Goal: Task Accomplishment & Management: Manage account settings

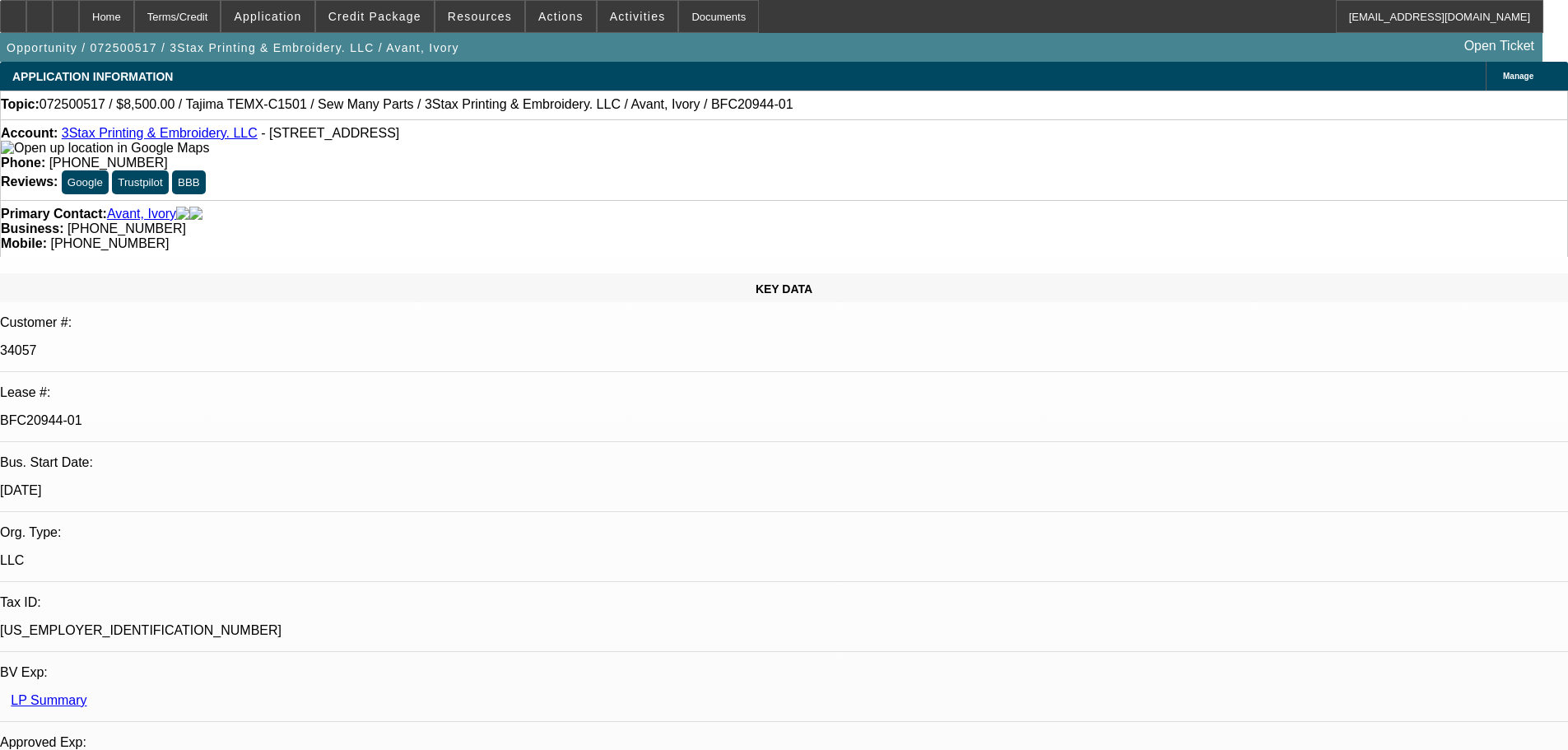
select select "0"
select select "2"
select select "0.1"
select select "4"
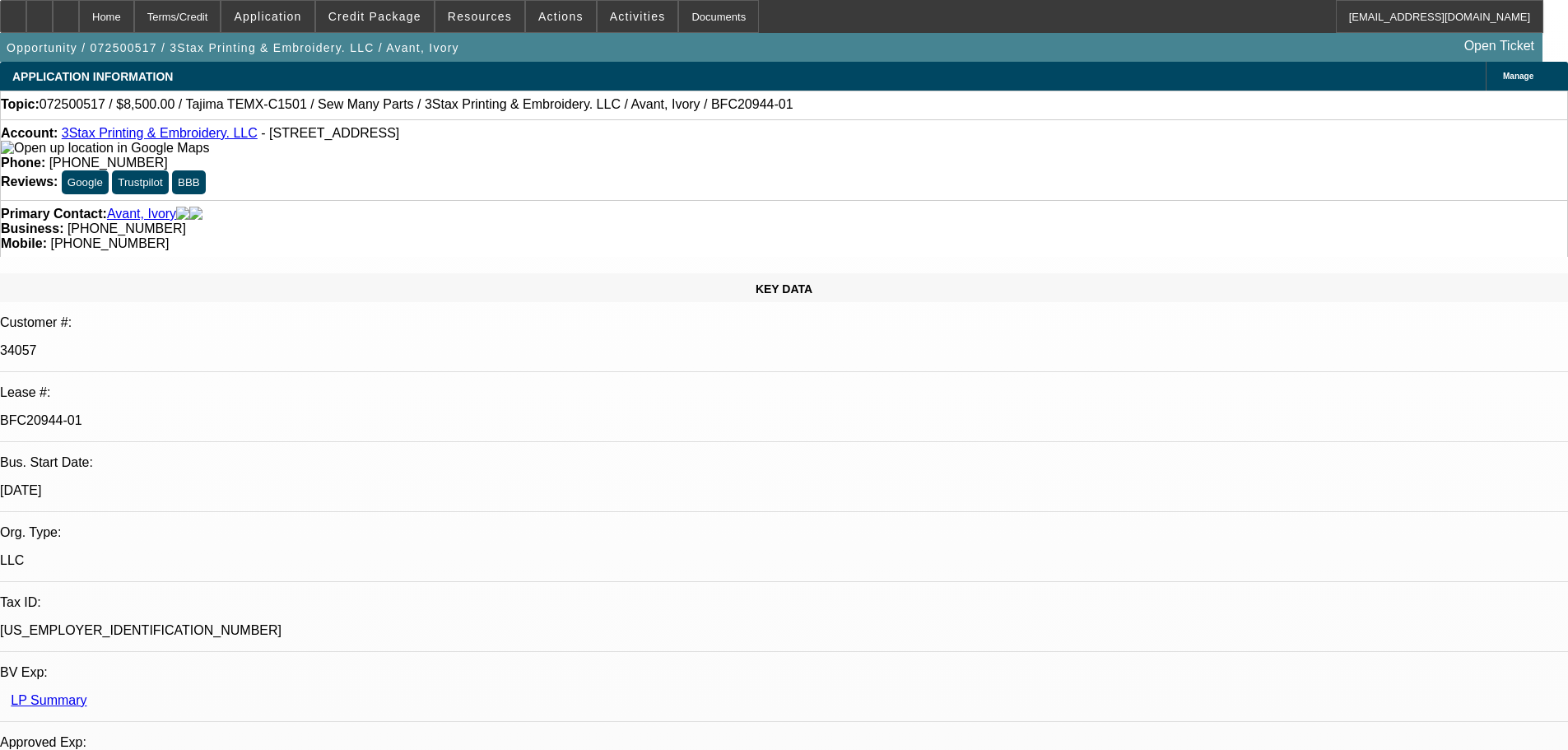
select select "0"
select select "2"
select select "0"
select select "6"
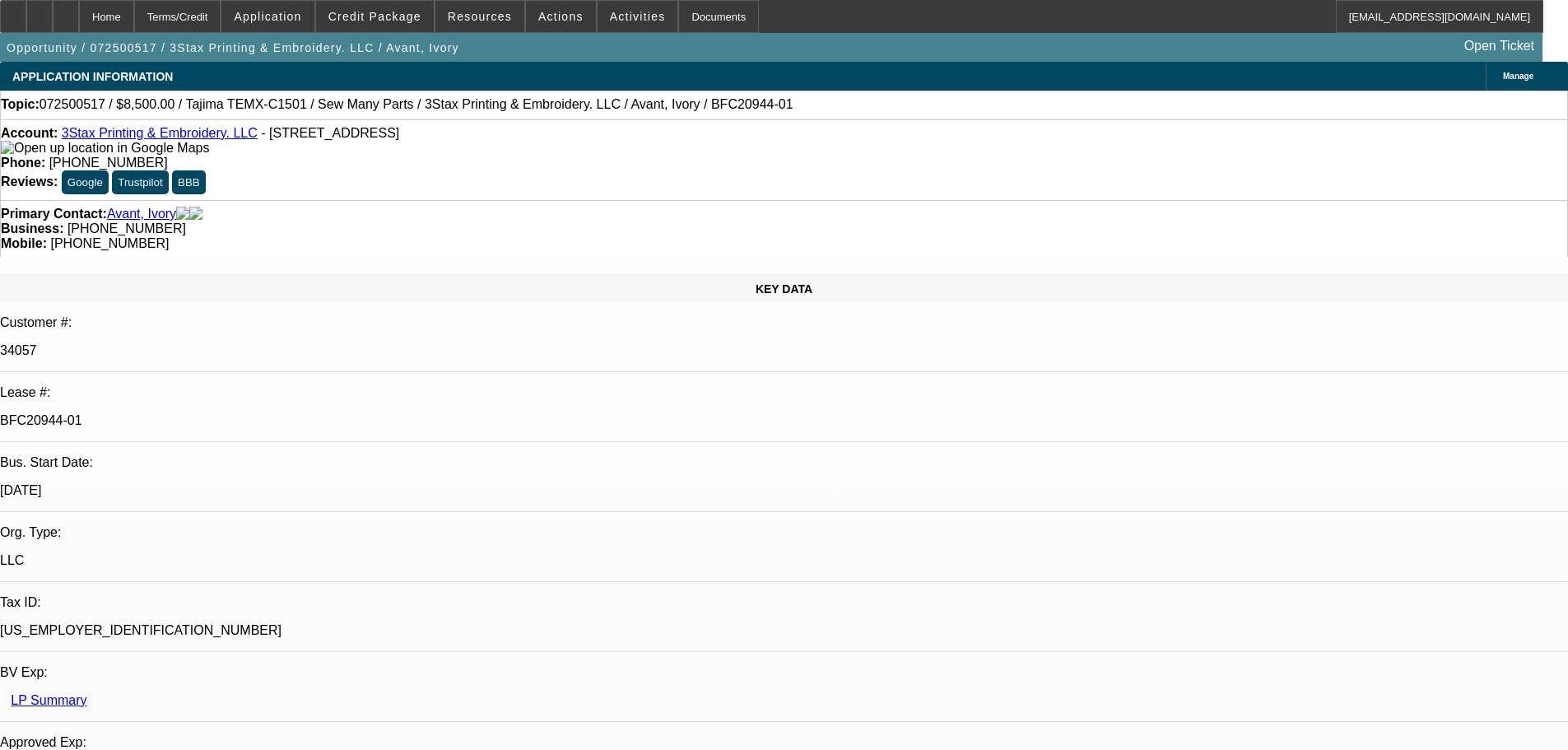
select select "0"
select select "2"
select select "0"
select select "6"
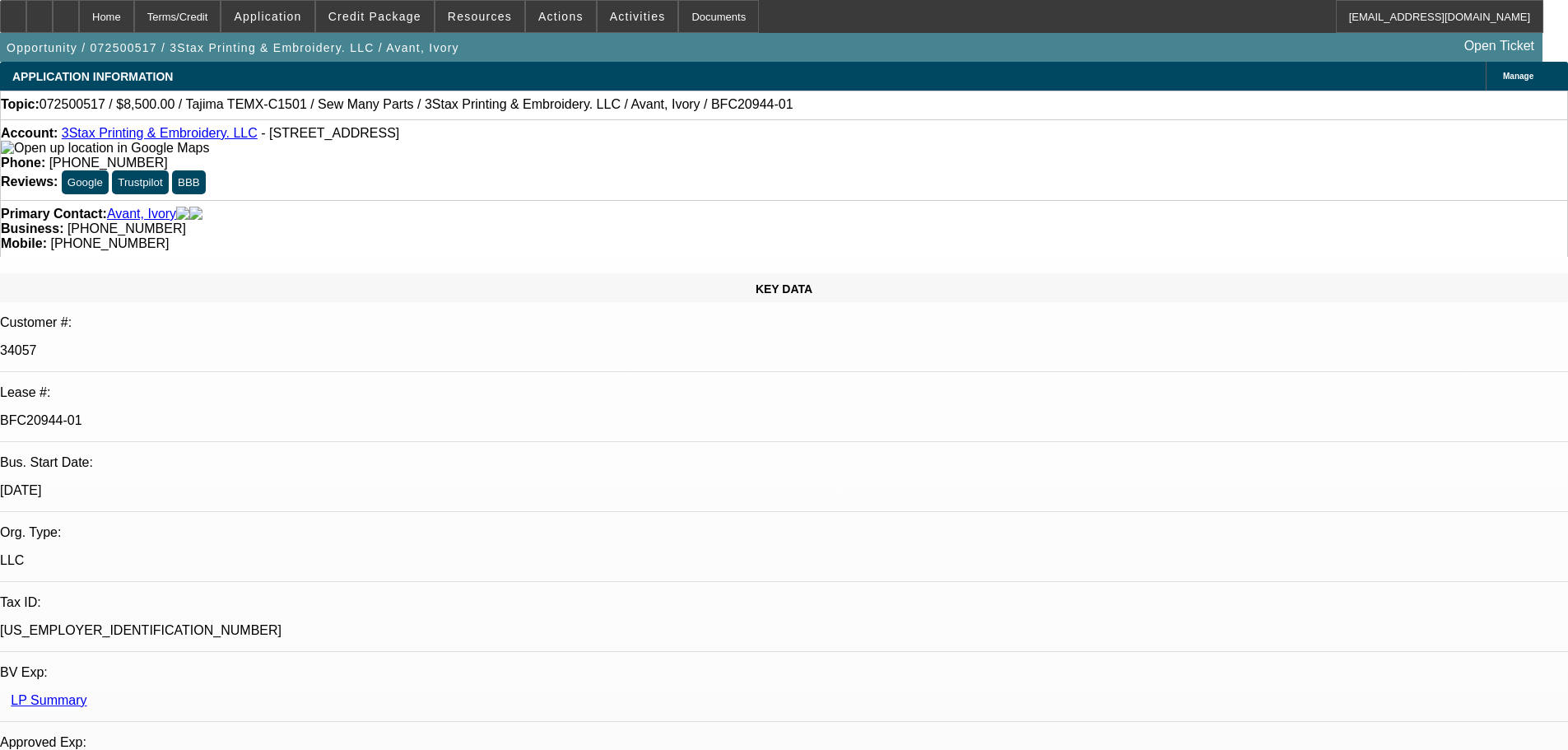
select select "0"
select select "2"
select select "0"
select select "6"
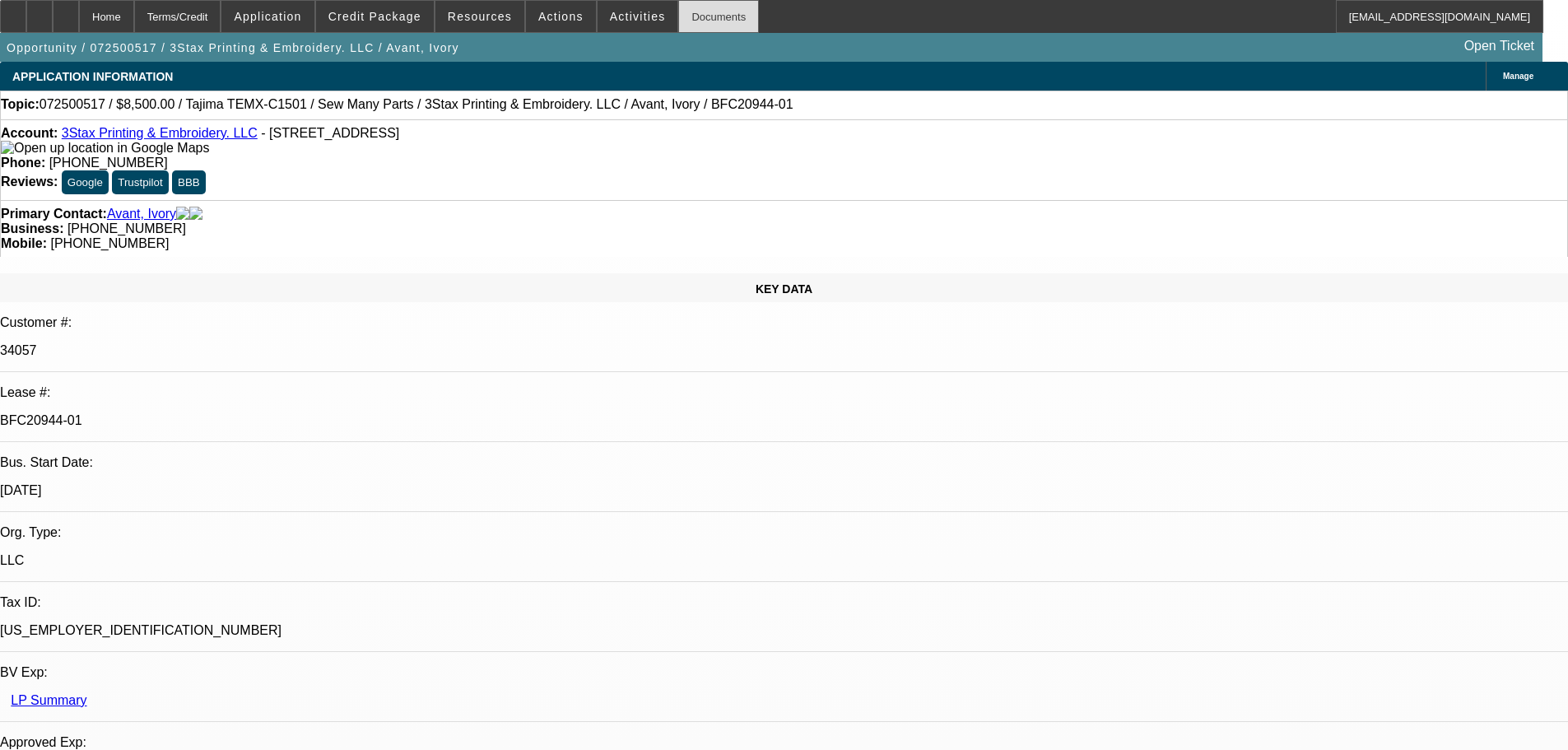
click at [694, 24] on div "Documents" at bounding box center [718, 16] width 81 height 33
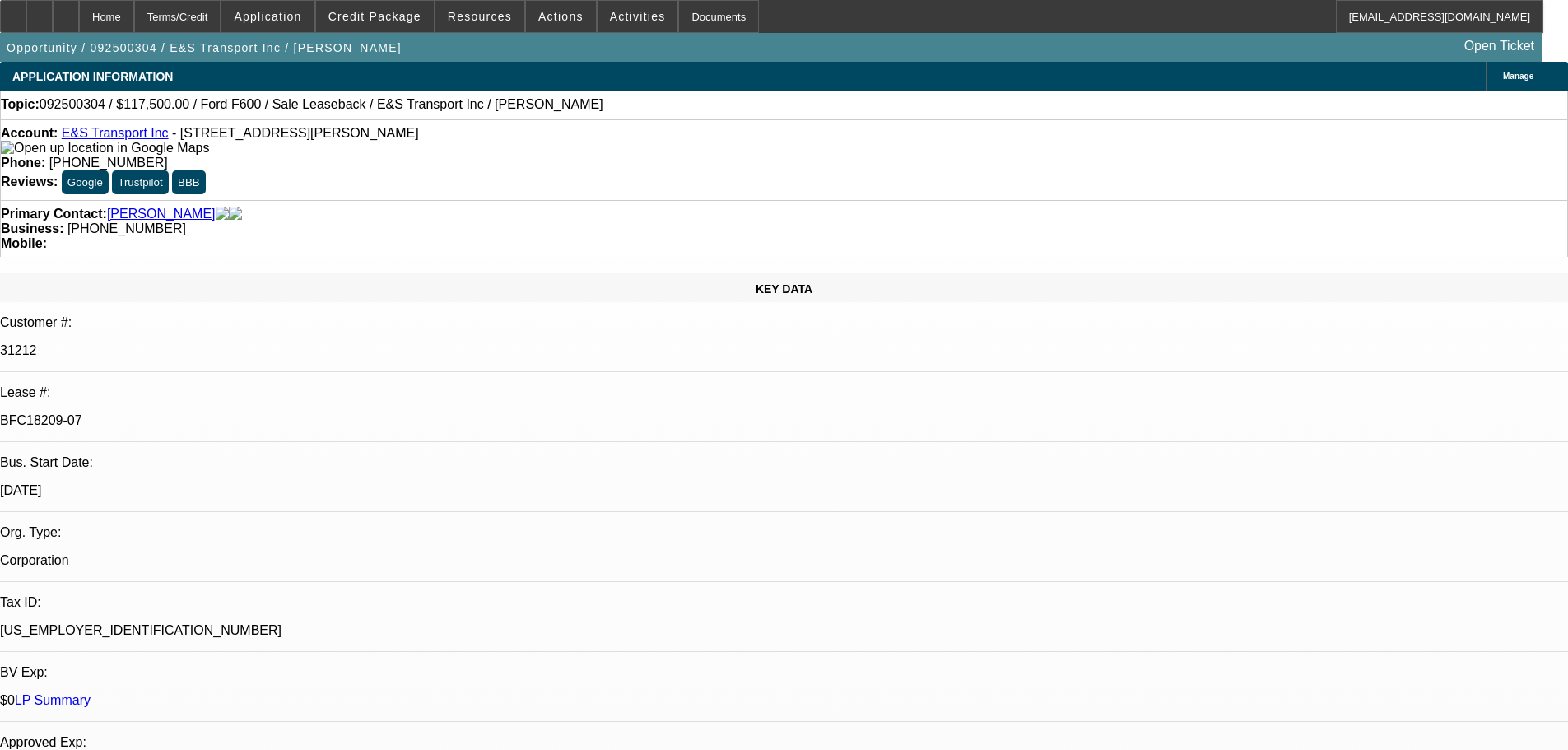
select select "0"
select select "2"
select select "0"
select select "6"
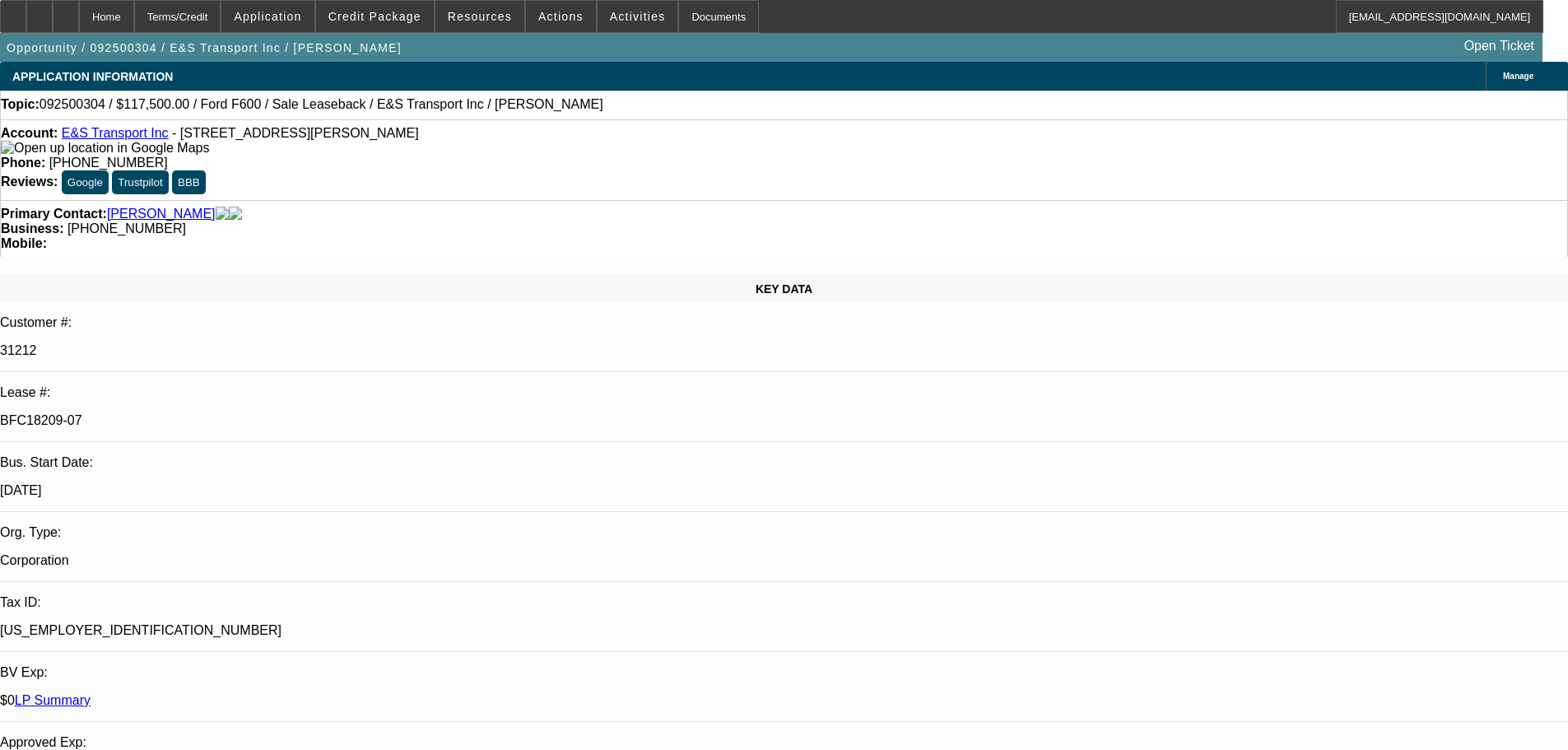
select select "0"
select select "2"
select select "0"
select select "6"
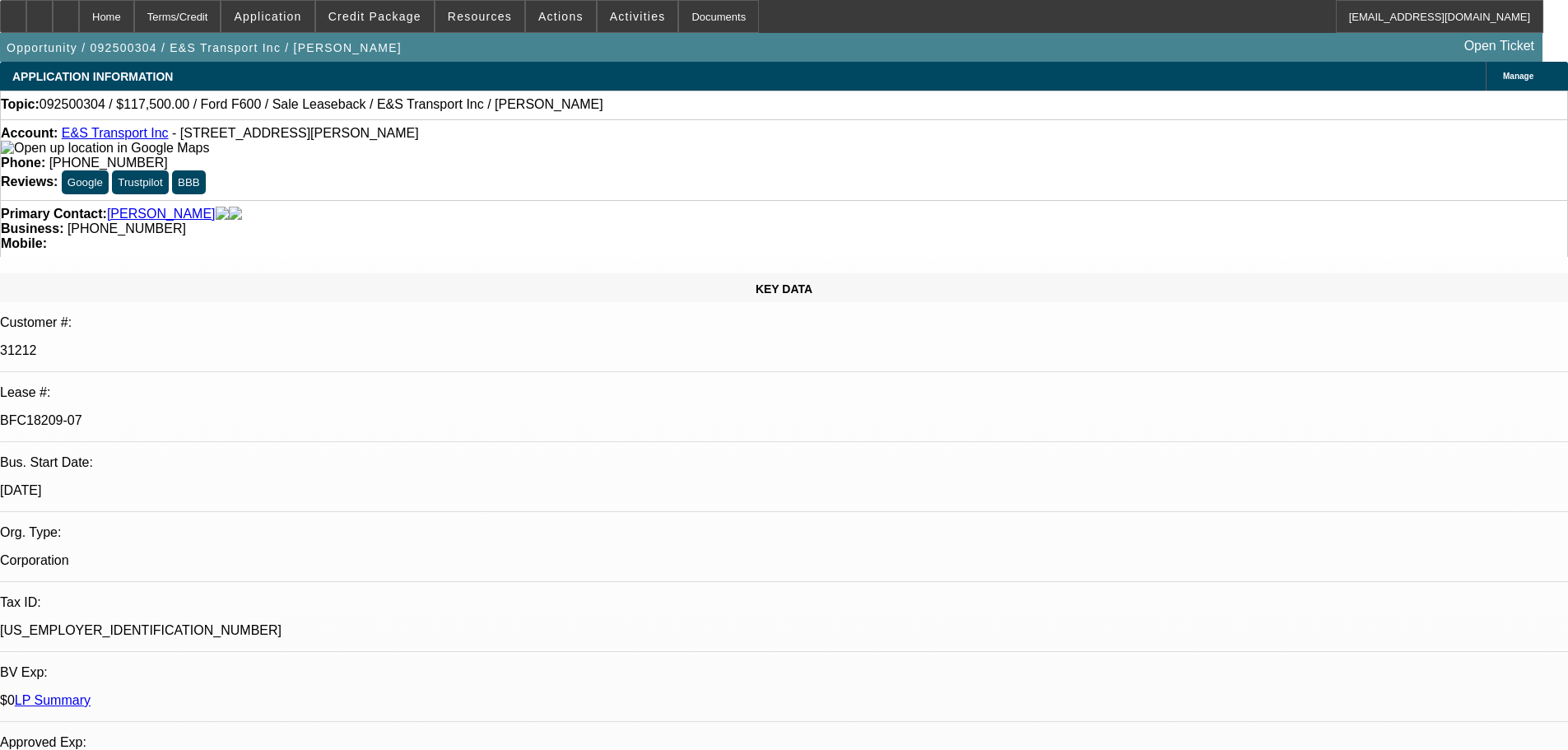
select select "0"
select select "2"
select select "0"
select select "6"
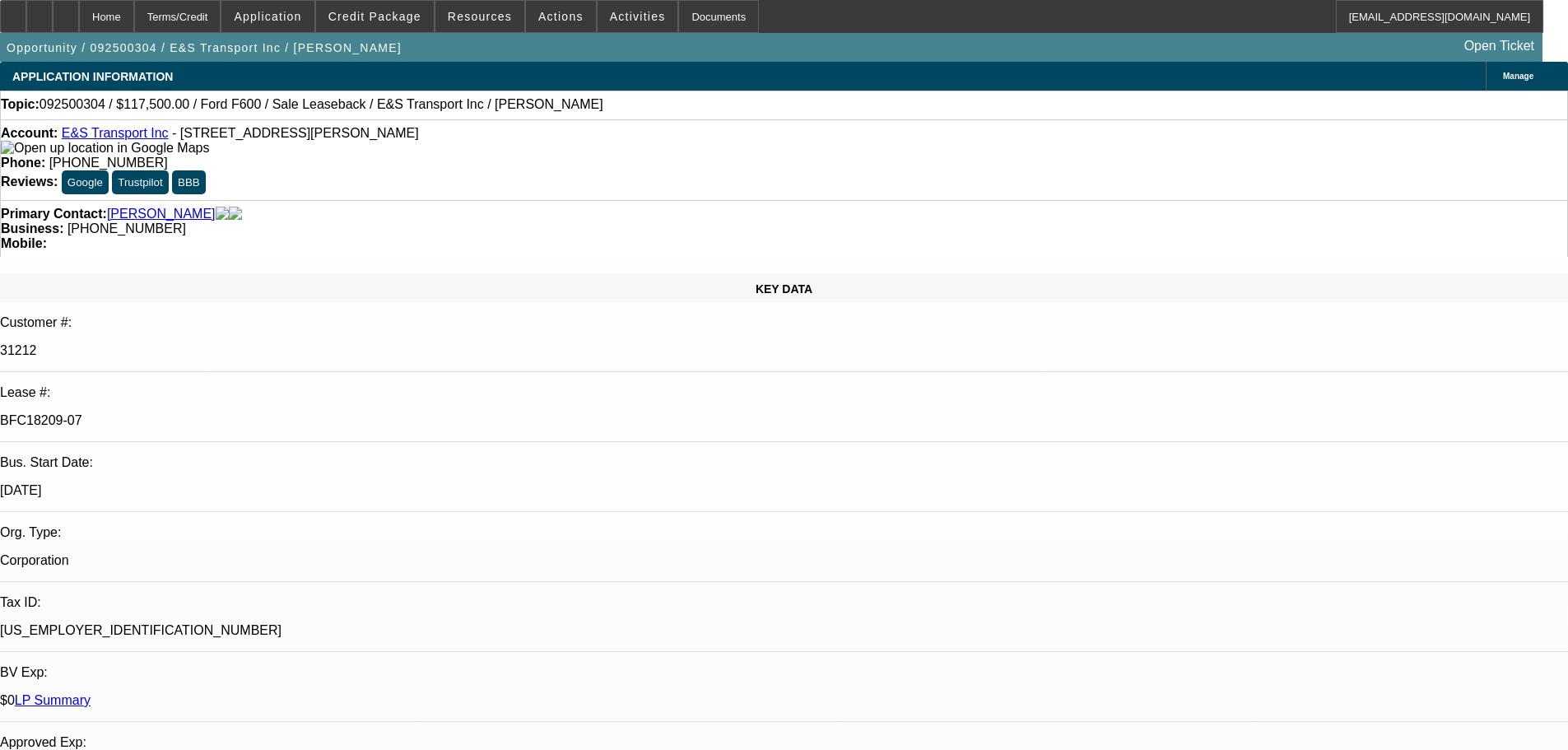
select select "0"
select select "2"
select select "0"
select select "6"
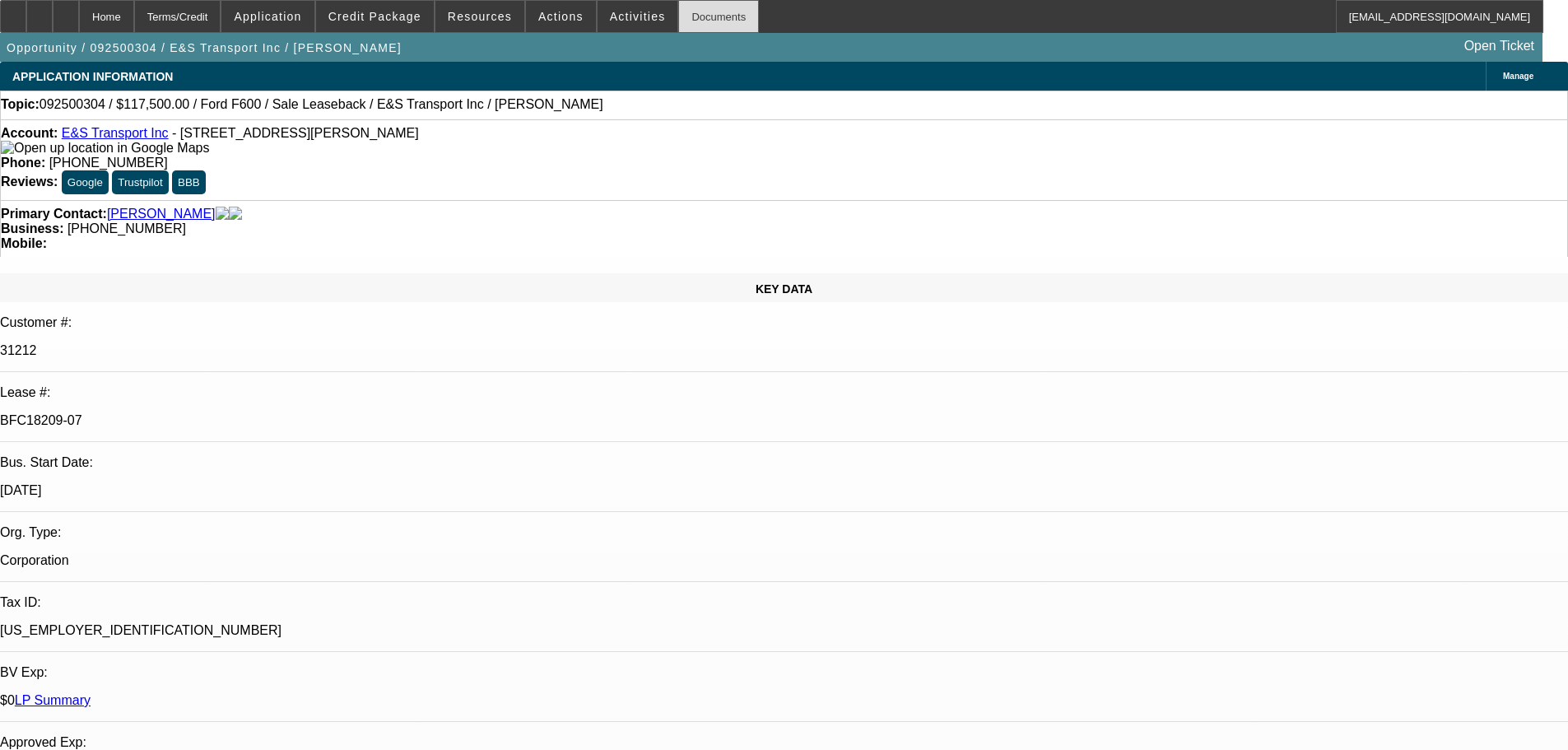
click at [712, 19] on div "Documents" at bounding box center [718, 16] width 81 height 33
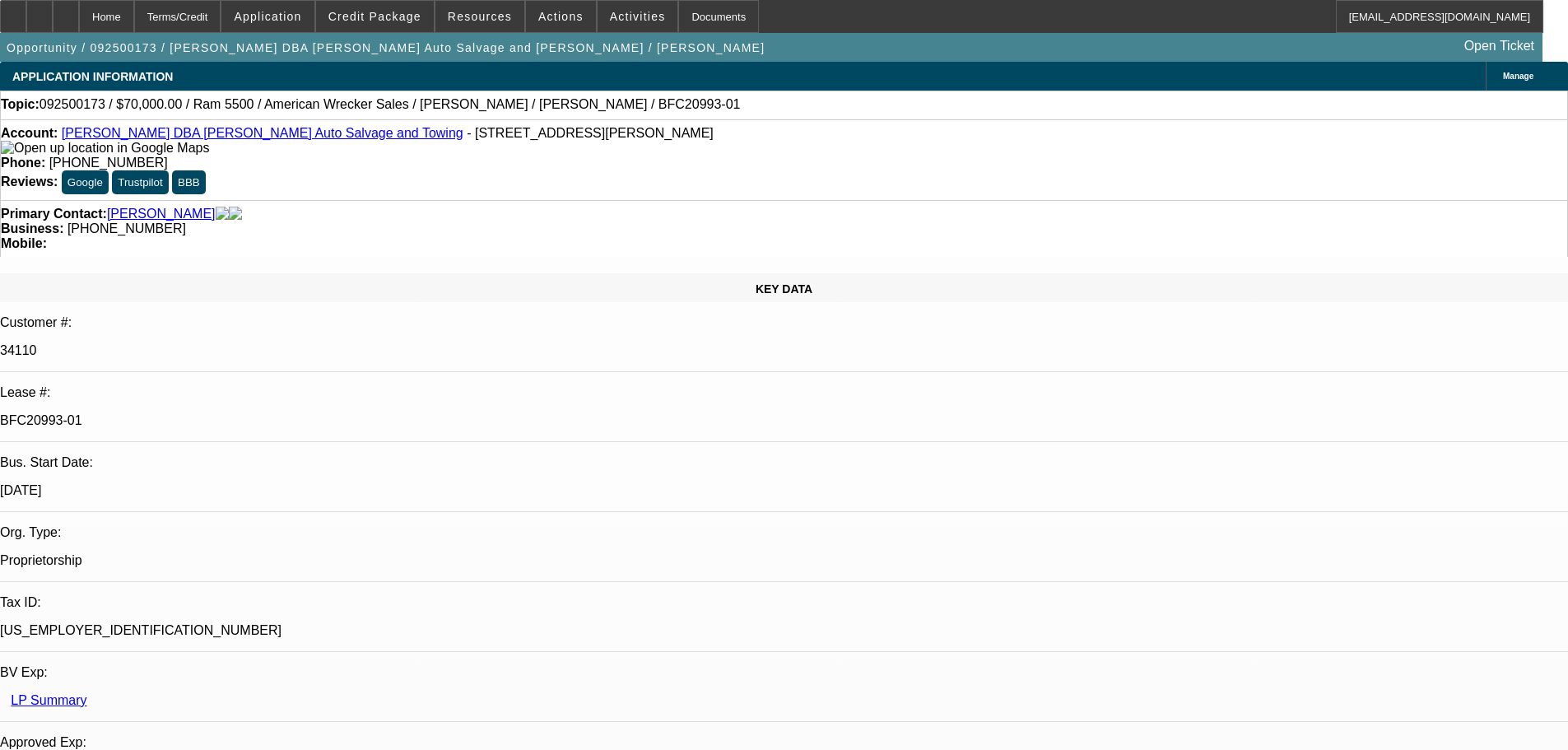
select select "0"
select select "2"
select select "0"
select select "6"
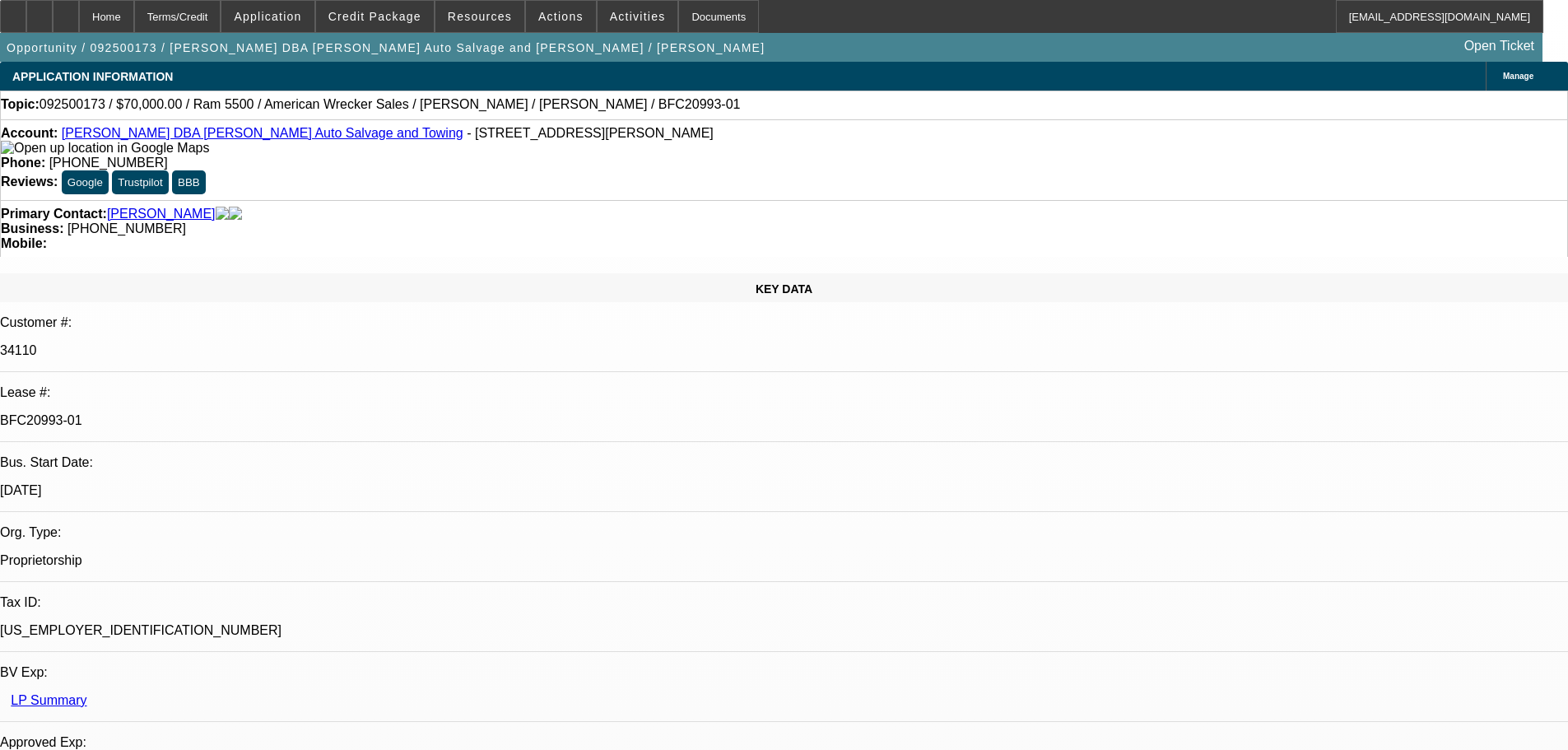
select select "0"
select select "2"
select select "0"
select select "2"
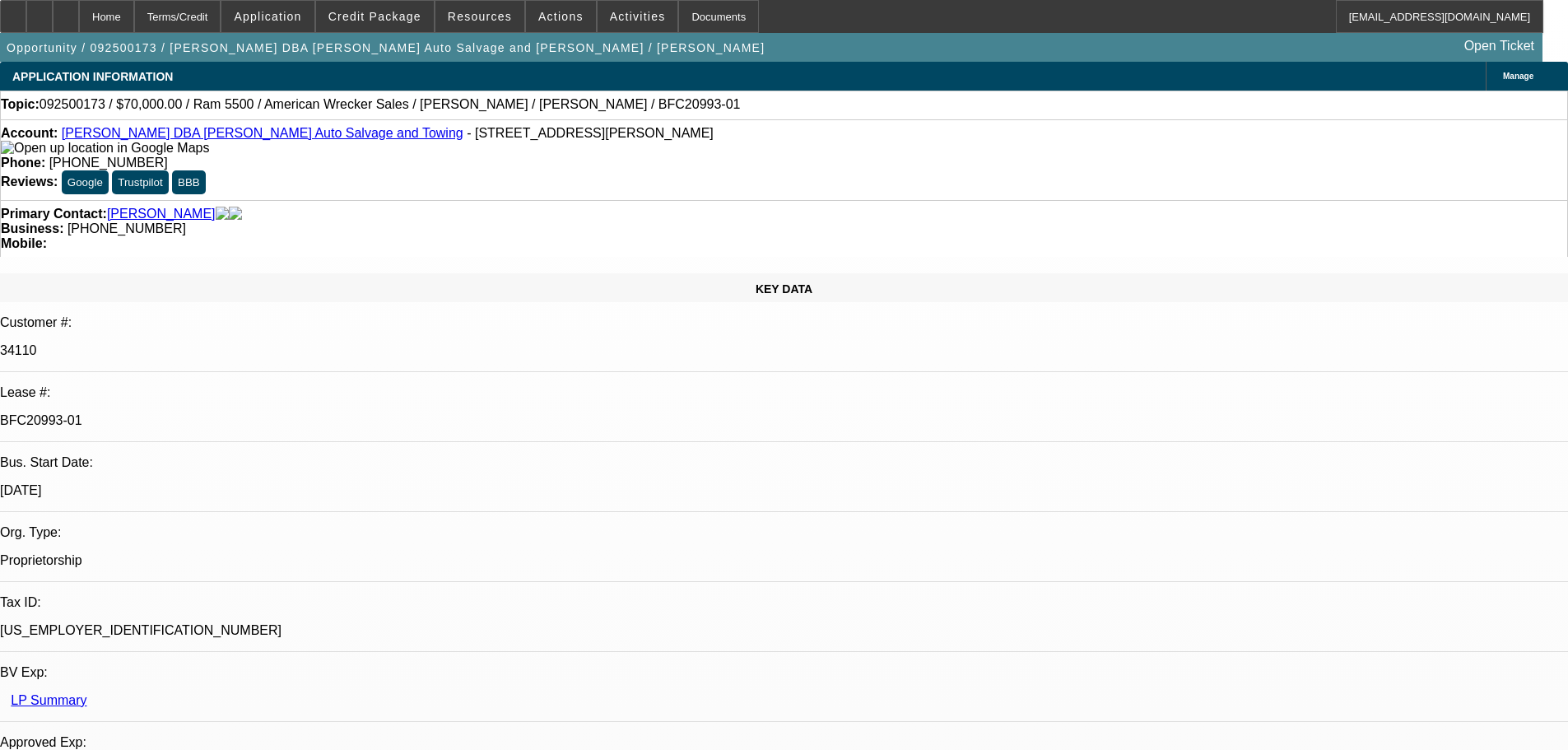
select select "0"
select select "2"
select select "0"
select select "6"
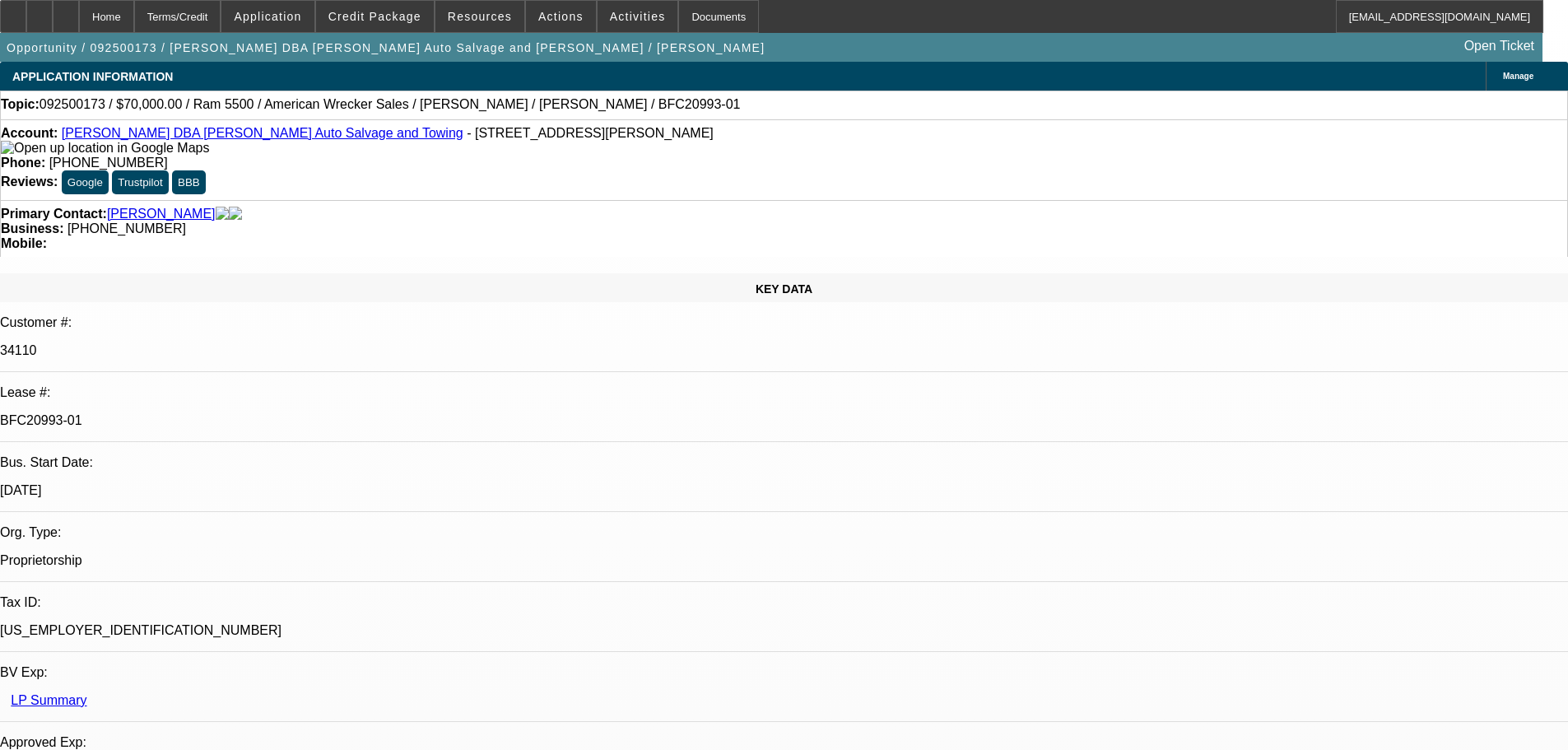
select select "0"
select select "2"
select select "0"
select select "6"
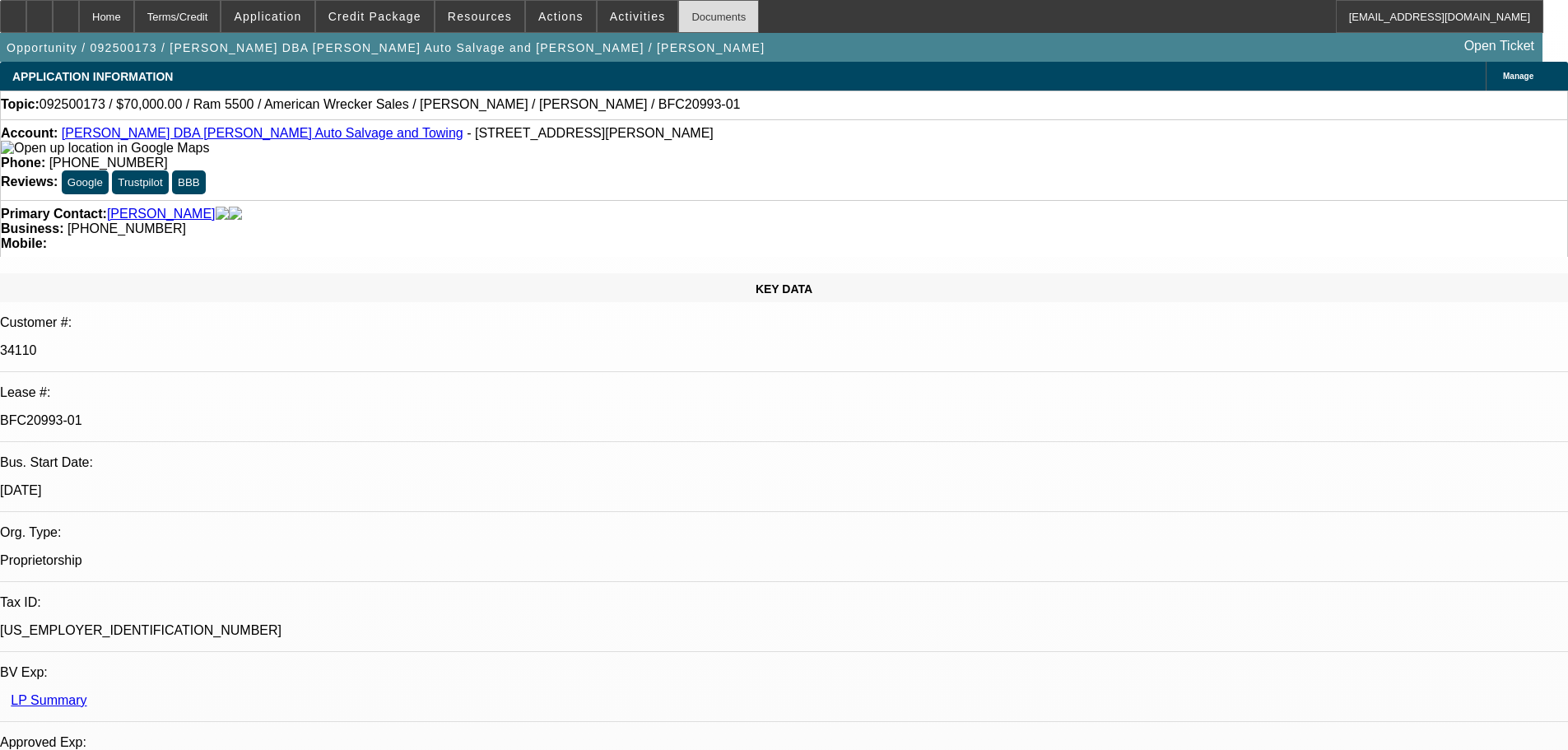
click at [684, 19] on div "Documents" at bounding box center [718, 16] width 81 height 33
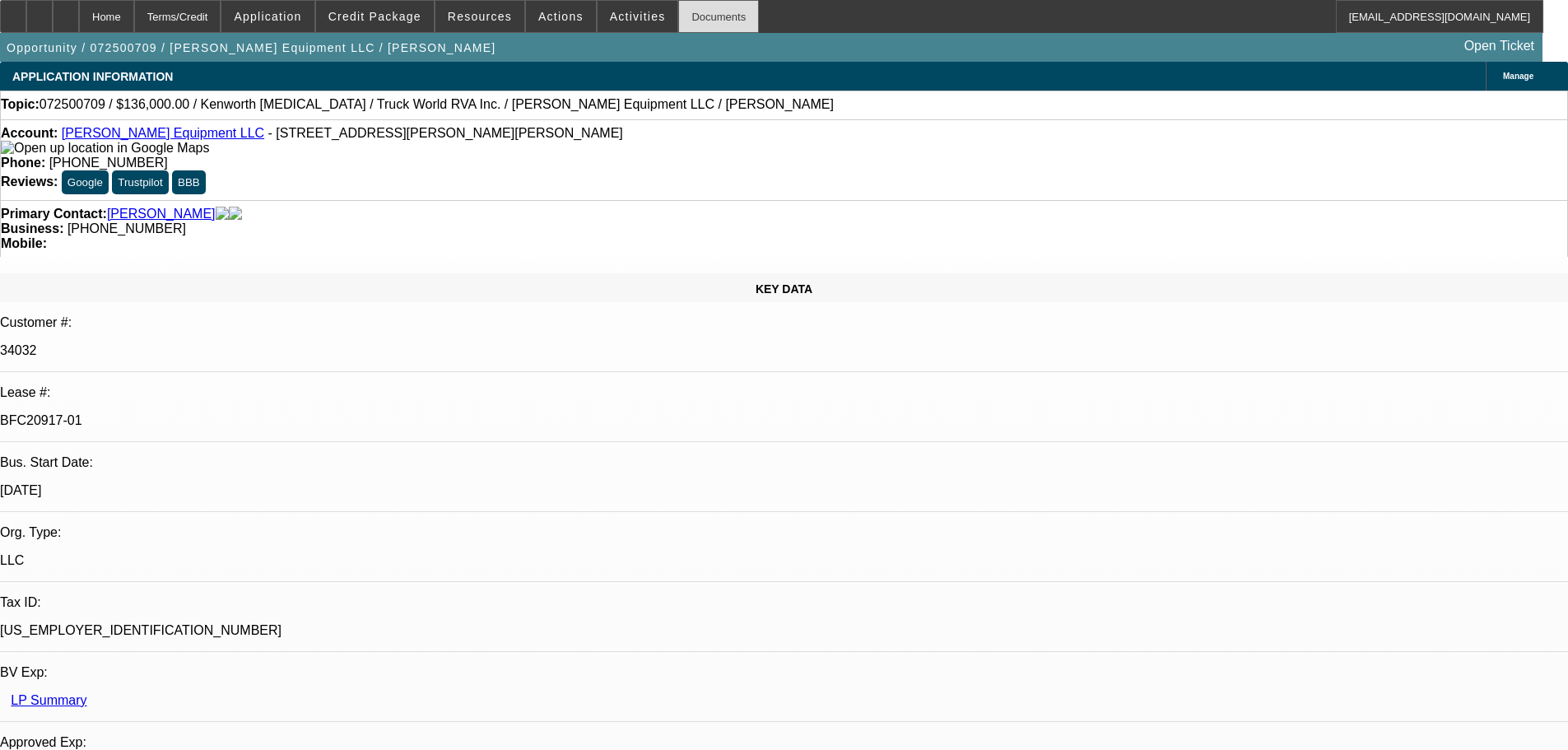
select select "0.15"
select select "2"
select select "0"
select select "6"
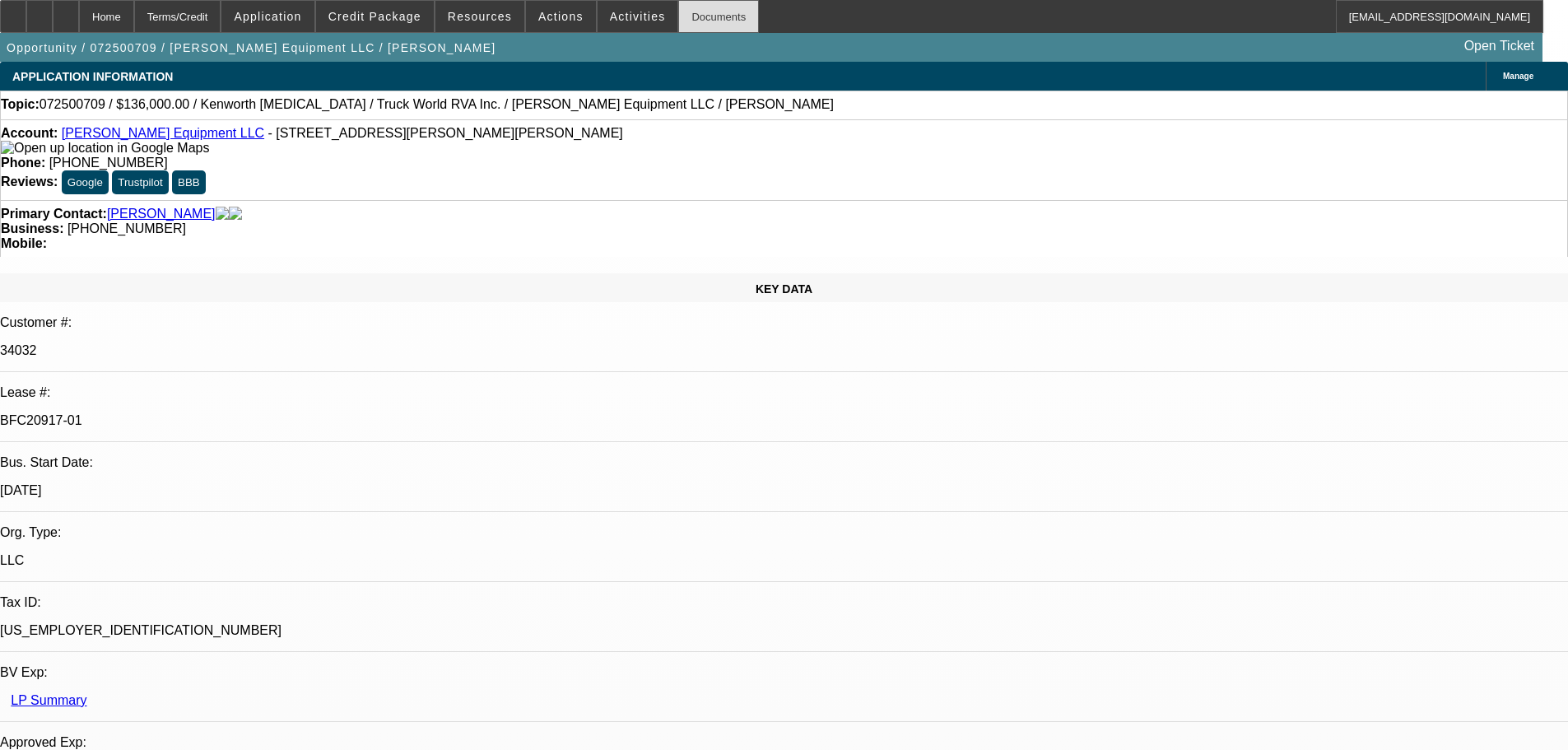
select select "0.15"
select select "2"
select select "0"
select select "6"
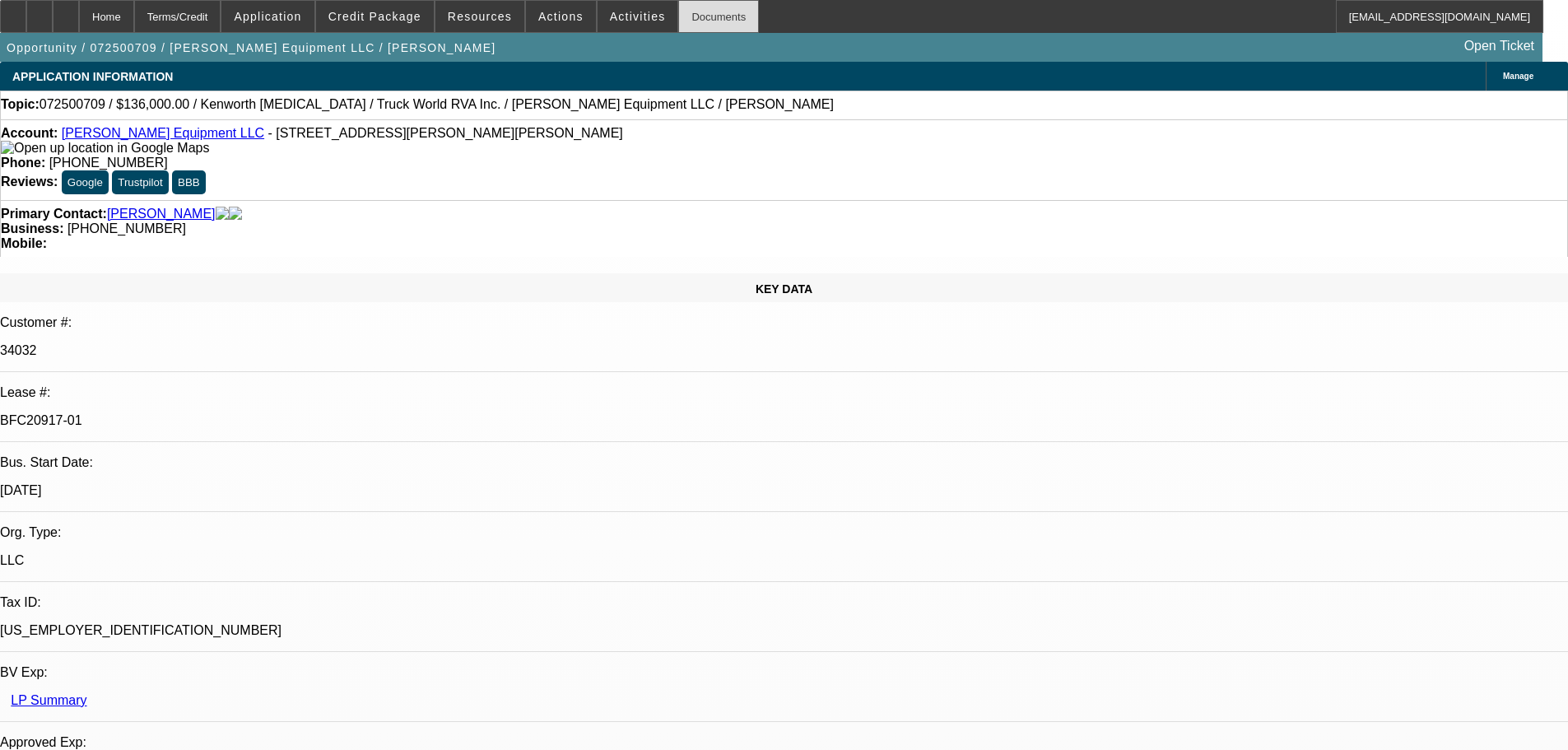
select select "0.15"
select select "2"
select select "0"
select select "6"
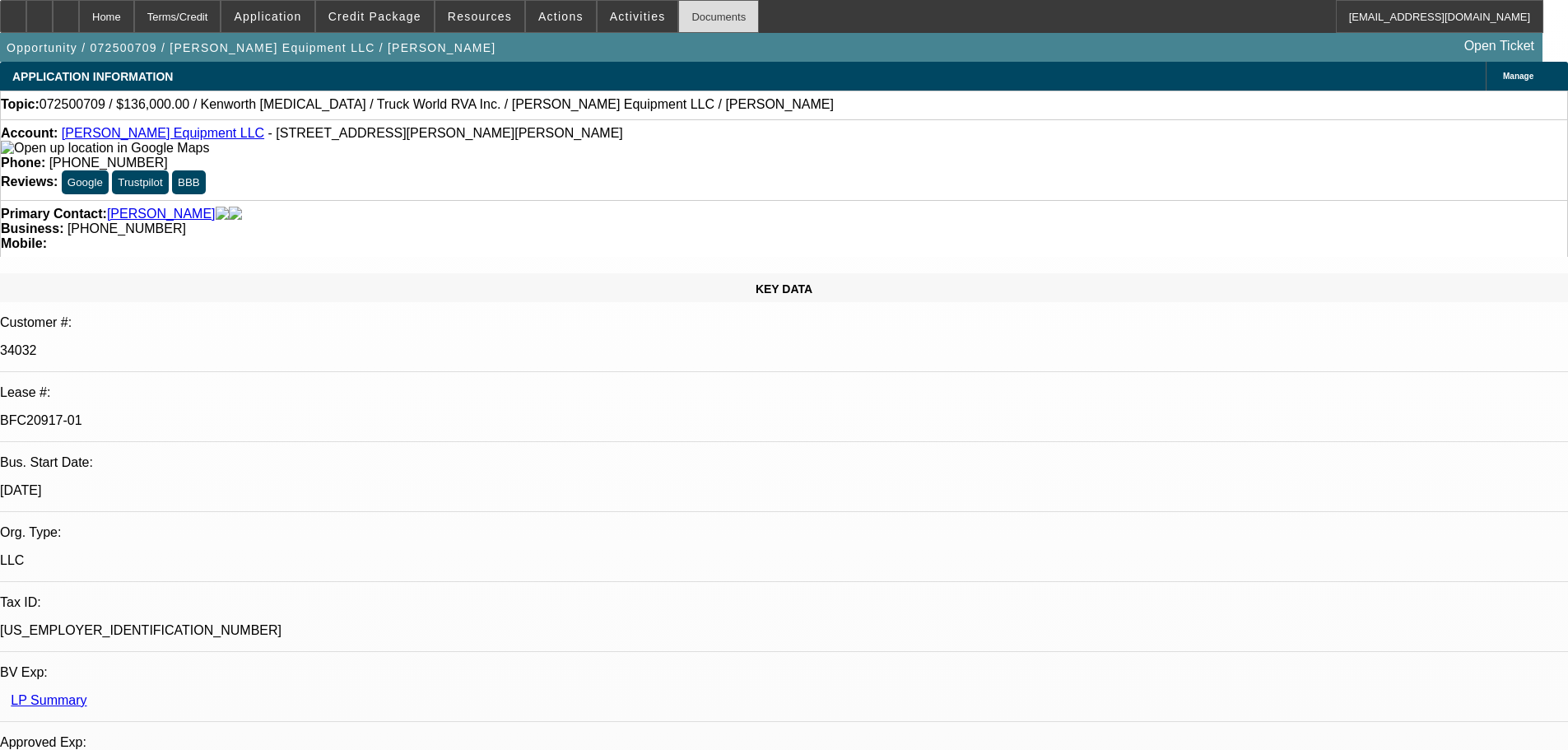
select select "0"
select select "2"
select select "0"
select select "6"
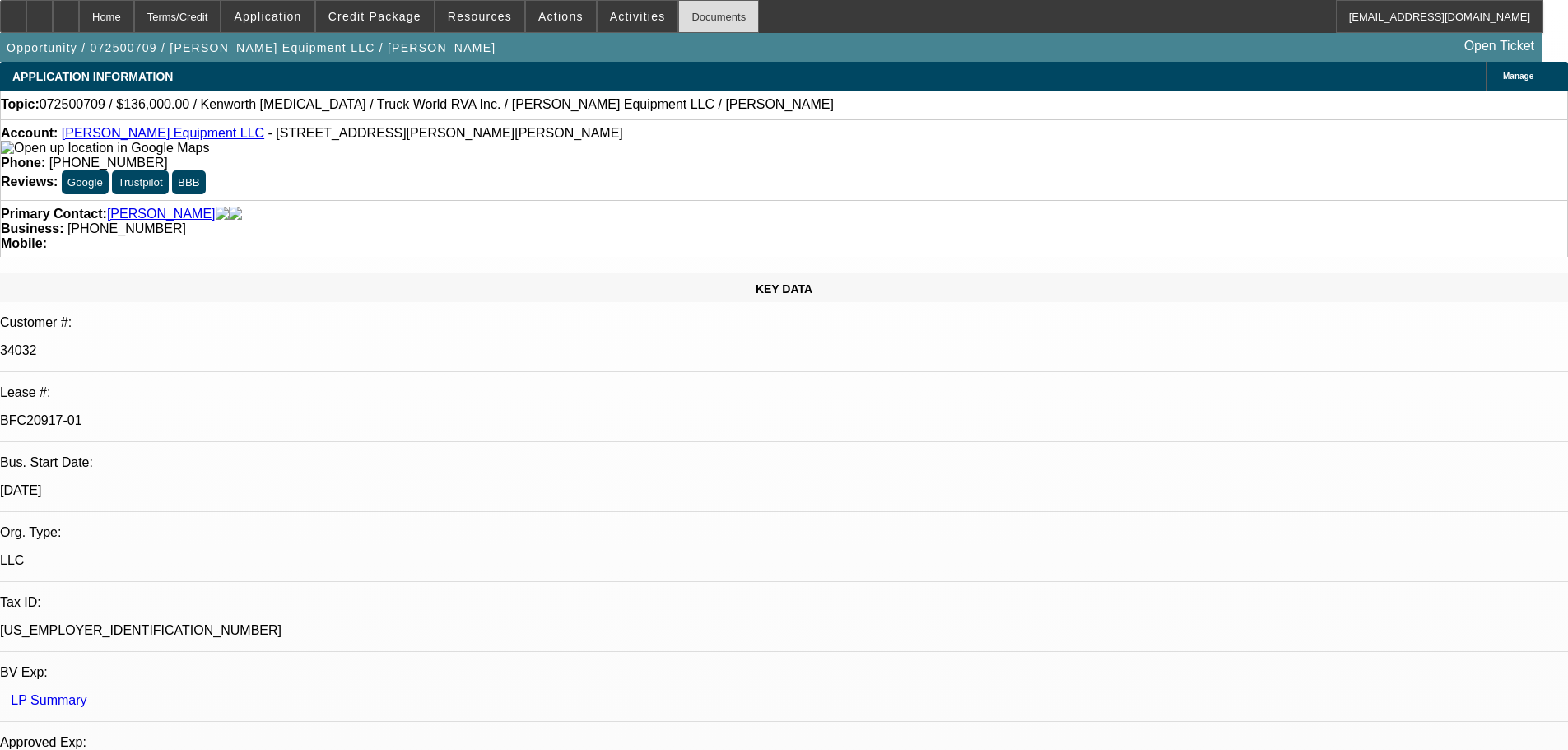
click at [678, 29] on div "Documents" at bounding box center [718, 16] width 81 height 33
click at [686, 13] on div "Documents" at bounding box center [718, 16] width 81 height 33
